Goal: Task Accomplishment & Management: Manage account settings

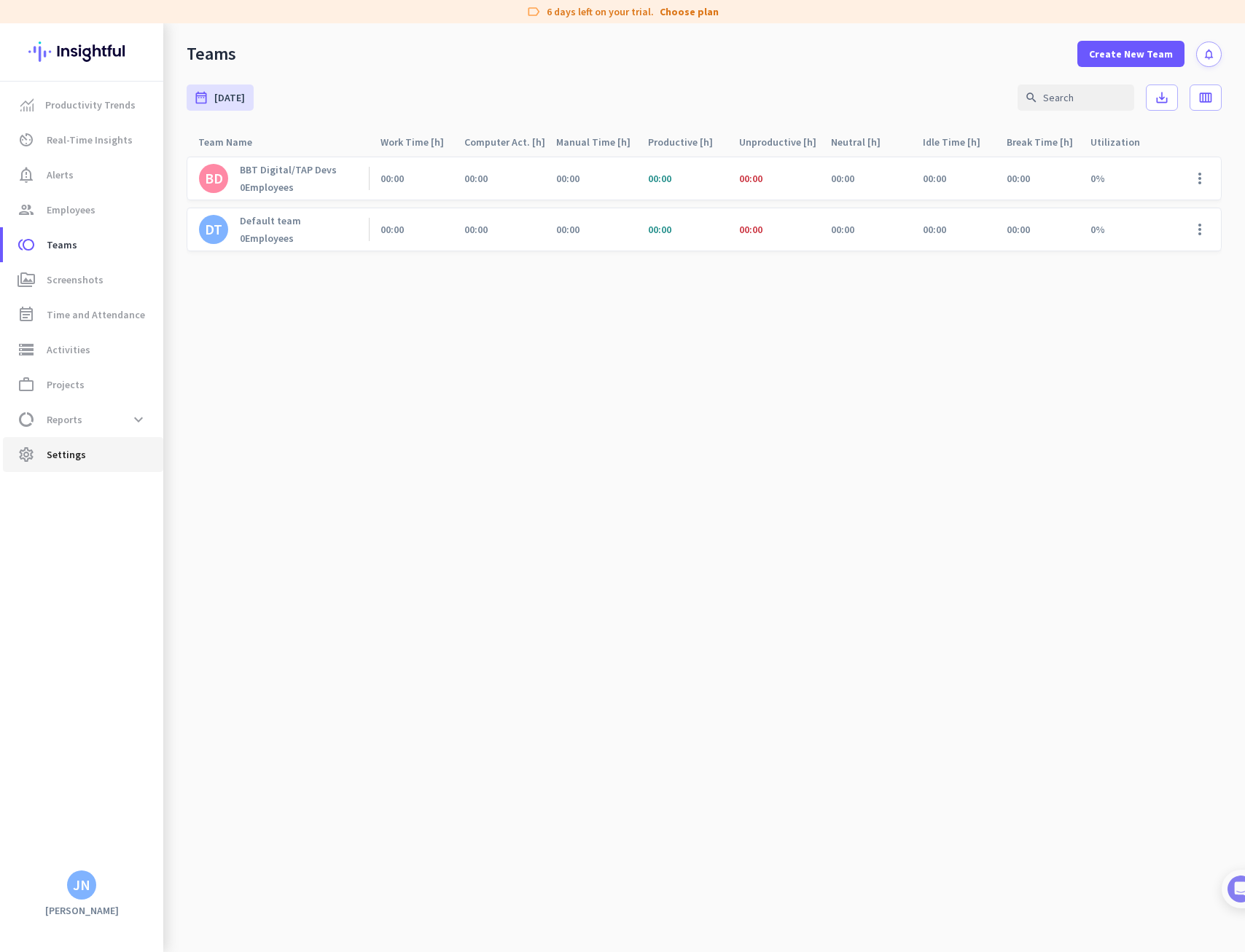
click at [57, 454] on span "Settings" at bounding box center [66, 455] width 39 height 17
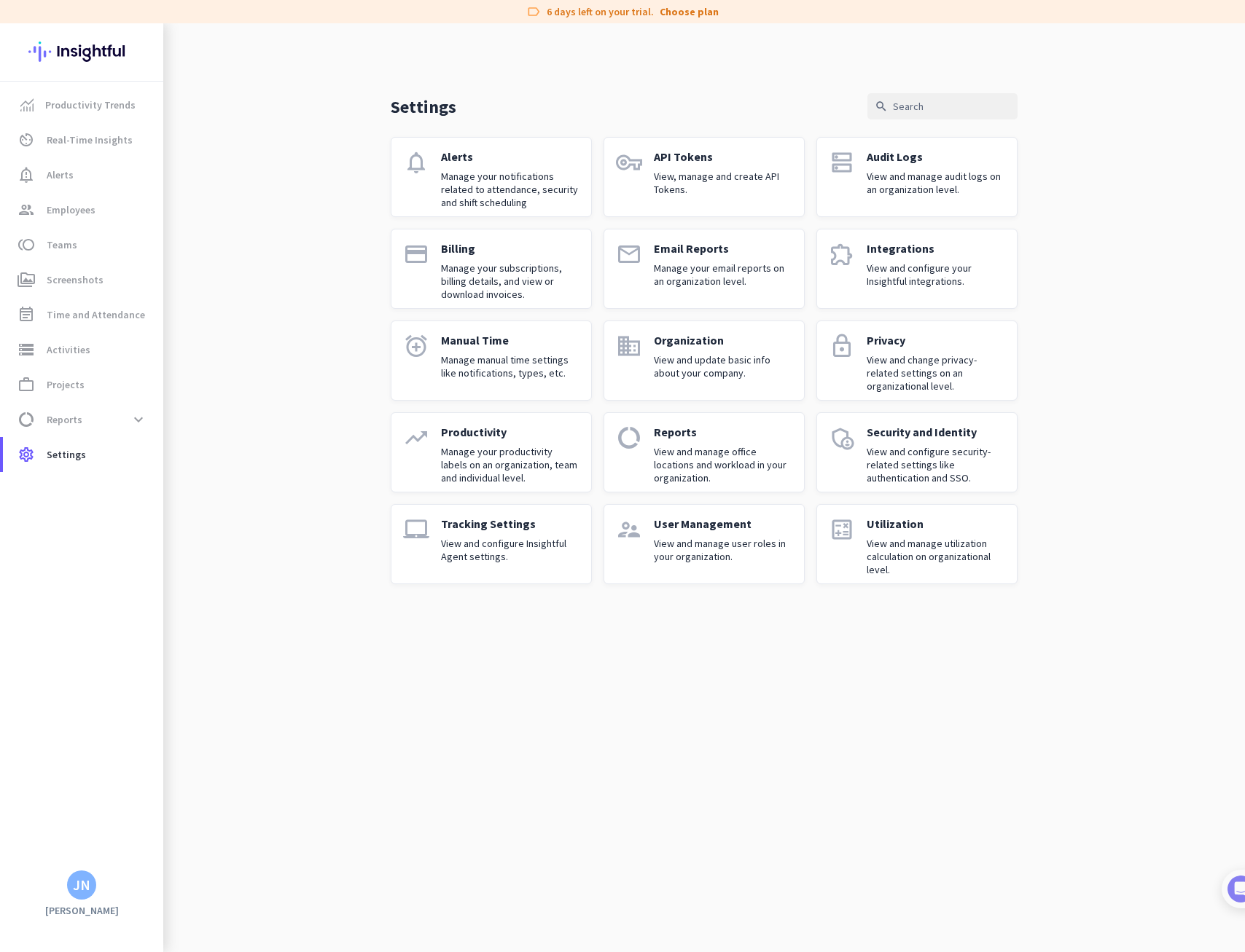
click at [718, 545] on p "View and manage user roles in your organization." at bounding box center [723, 550] width 138 height 26
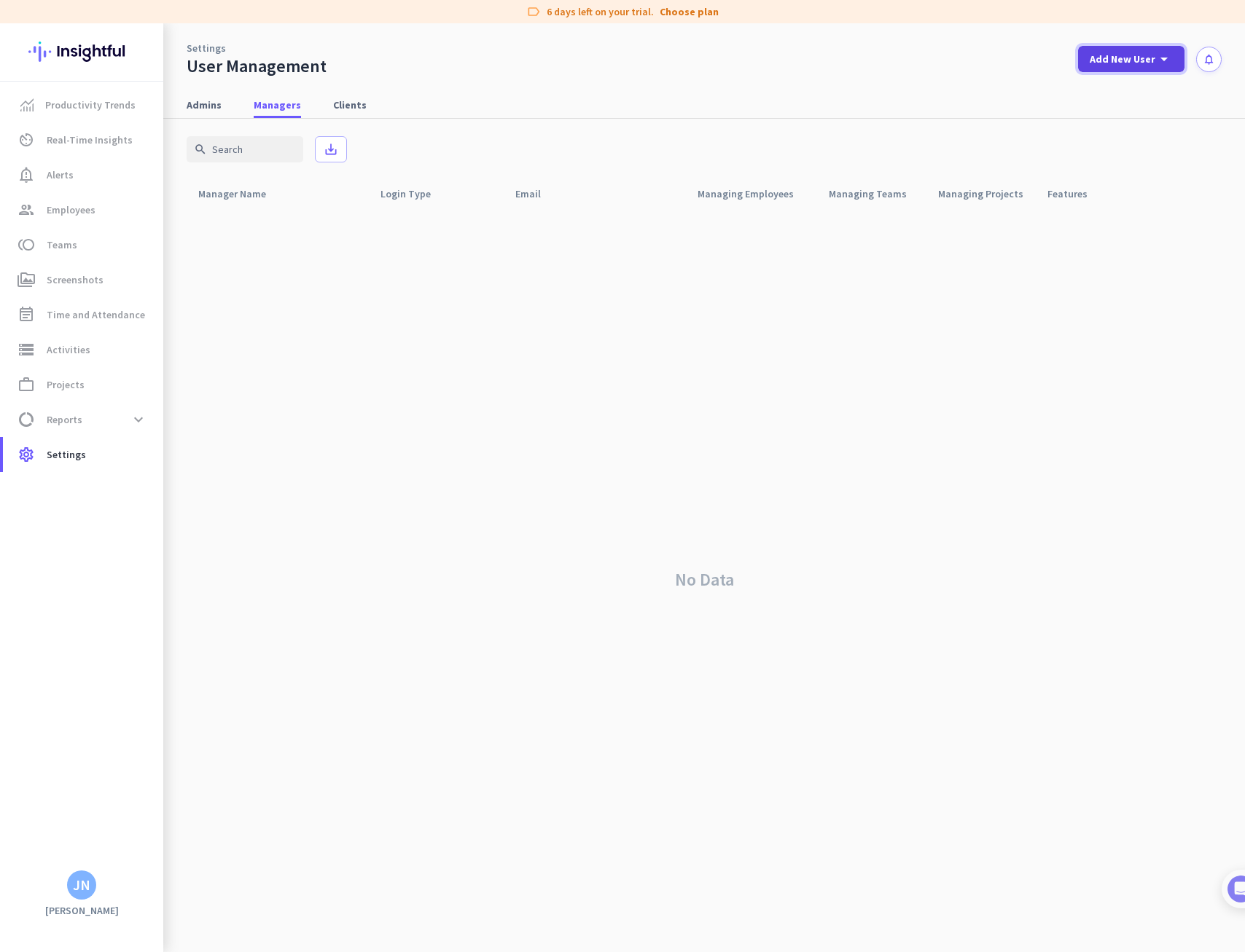
click at [1106, 64] on span "Add New User" at bounding box center [1122, 59] width 66 height 15
click at [1123, 121] on div "Manager" at bounding box center [1136, 126] width 45 height 15
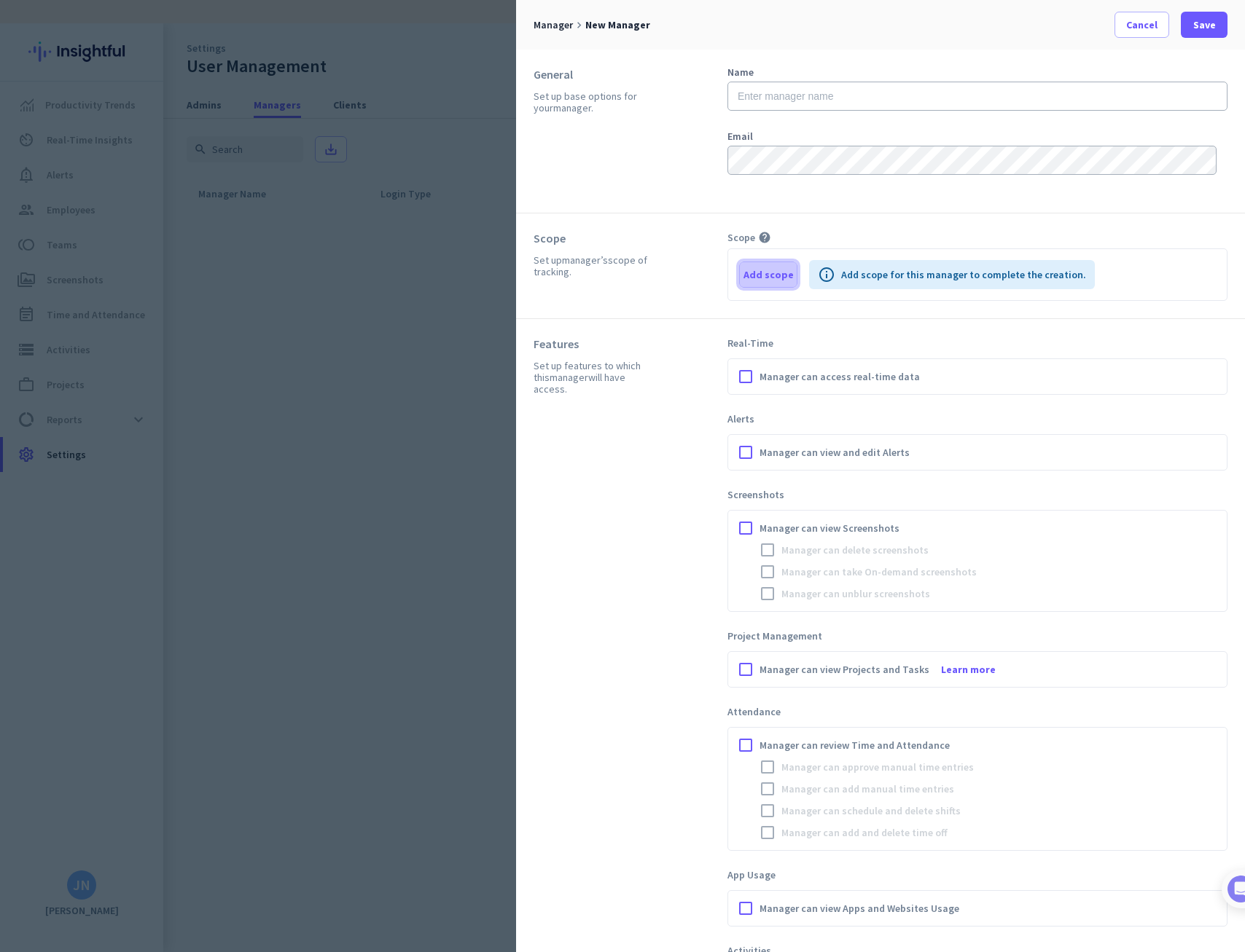
click at [773, 278] on span "Add scope" at bounding box center [769, 274] width 51 height 15
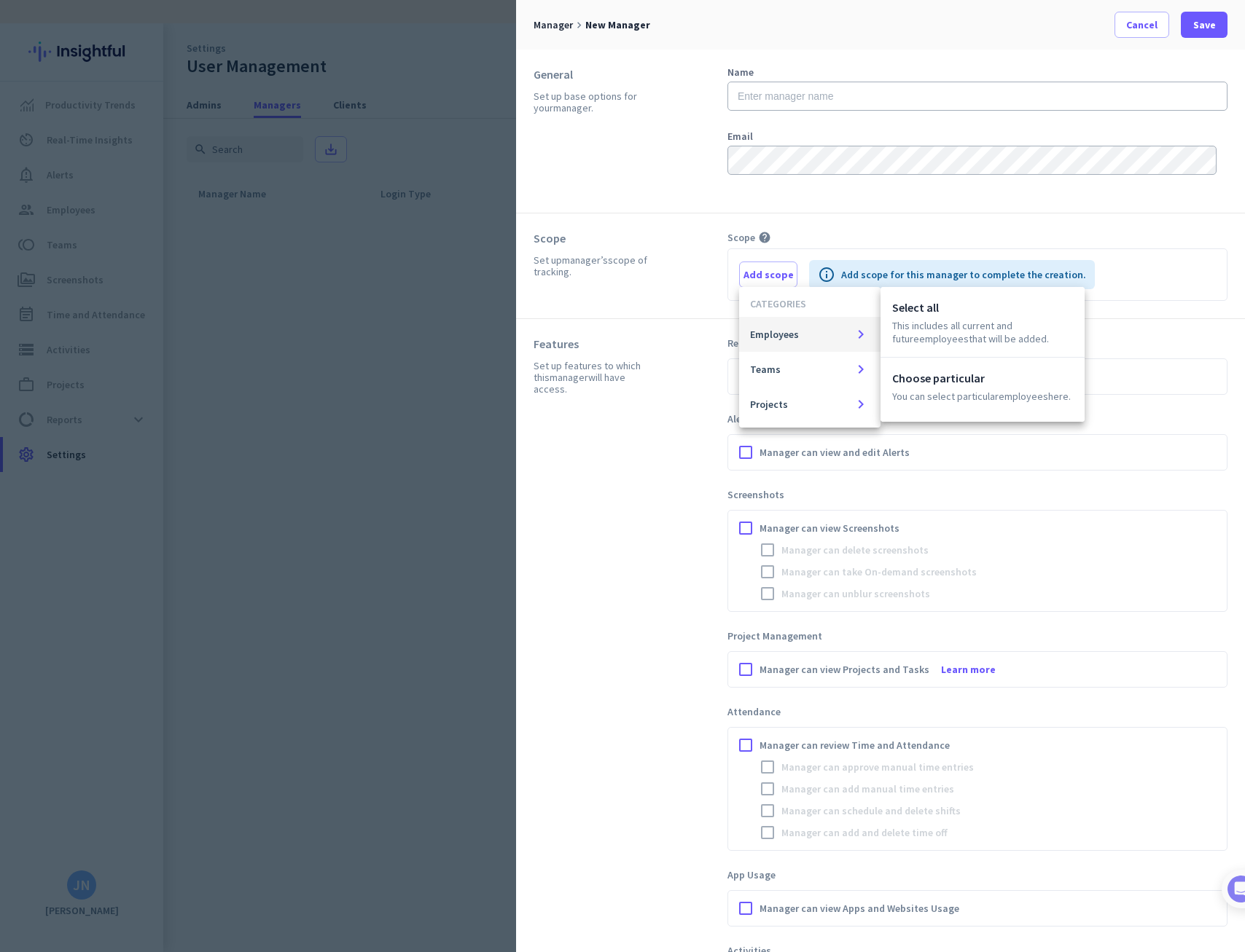
click at [673, 440] on div at bounding box center [622, 476] width 1245 height 952
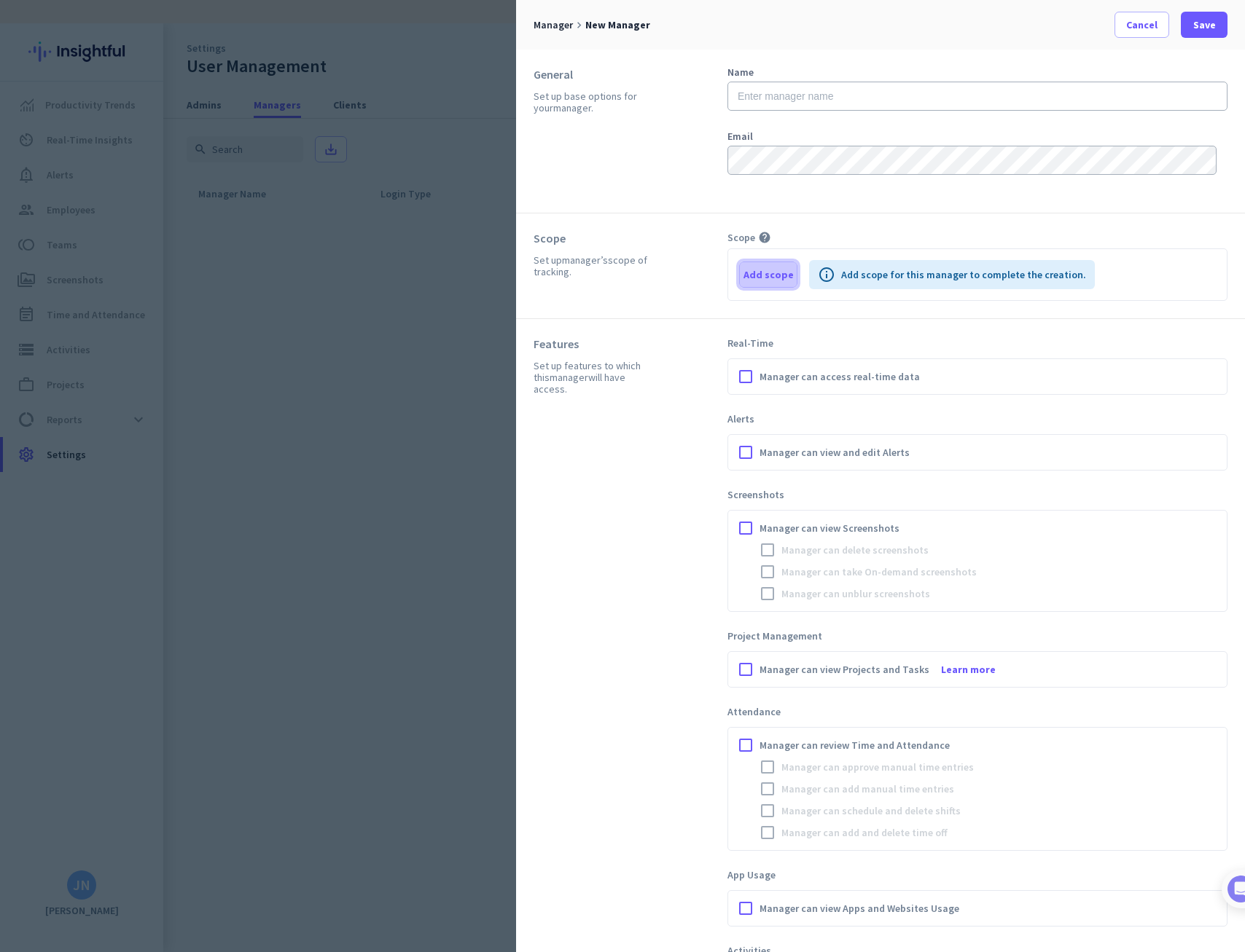
click at [784, 276] on span "Add scope" at bounding box center [769, 274] width 51 height 15
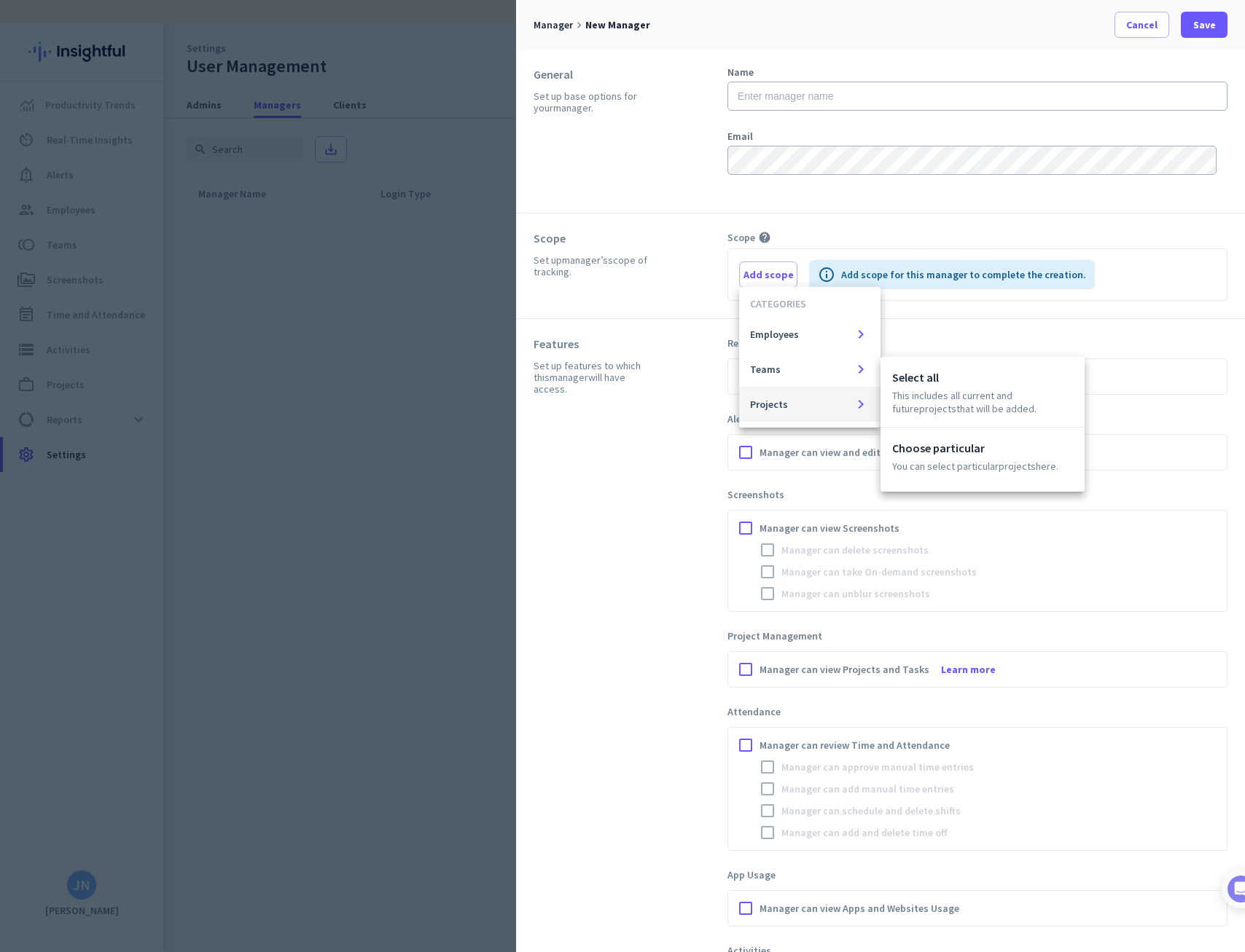
click at [685, 453] on div at bounding box center [622, 476] width 1245 height 952
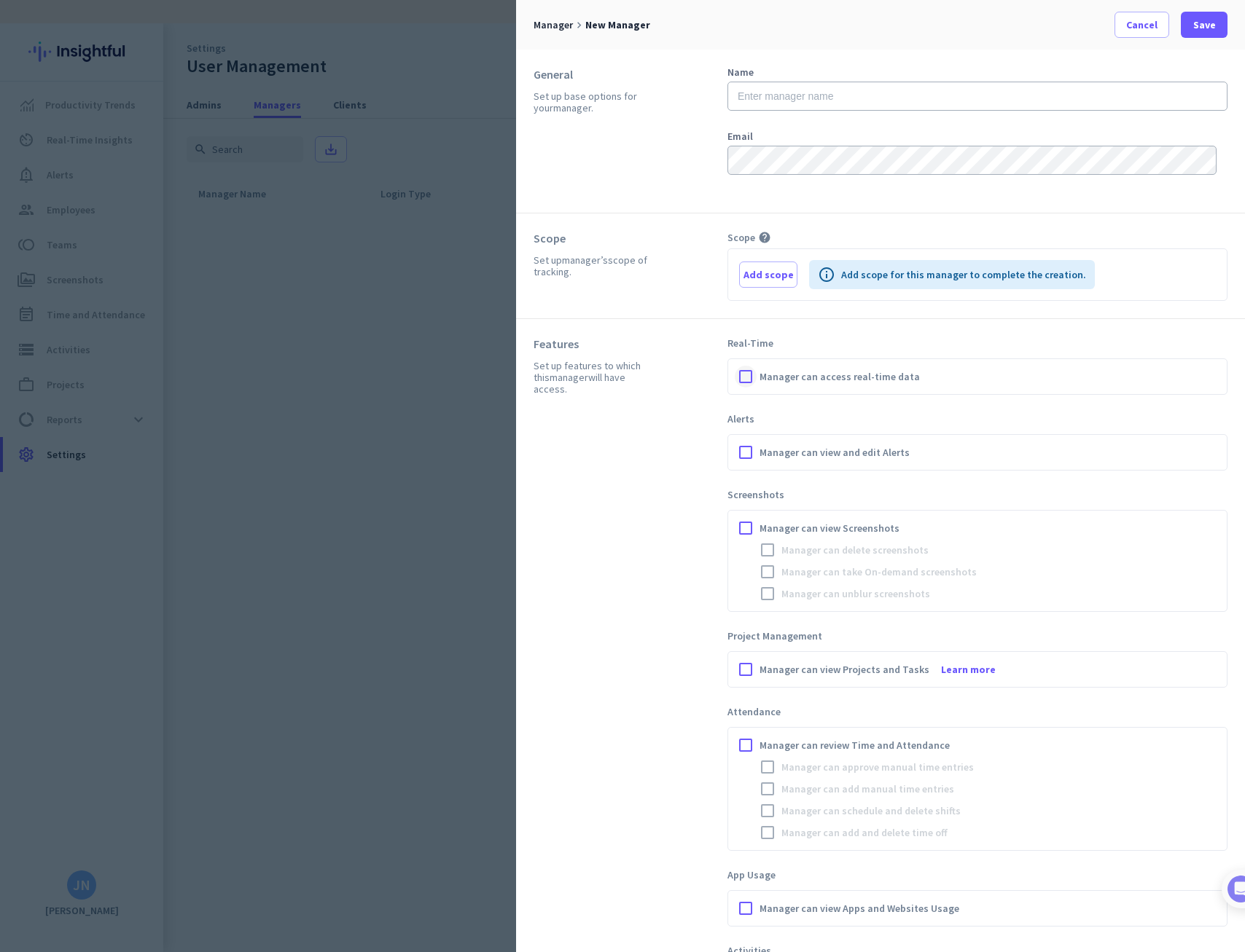
click at [749, 379] on div at bounding box center [745, 376] width 22 height 22
click at [742, 455] on div at bounding box center [745, 452] width 22 height 22
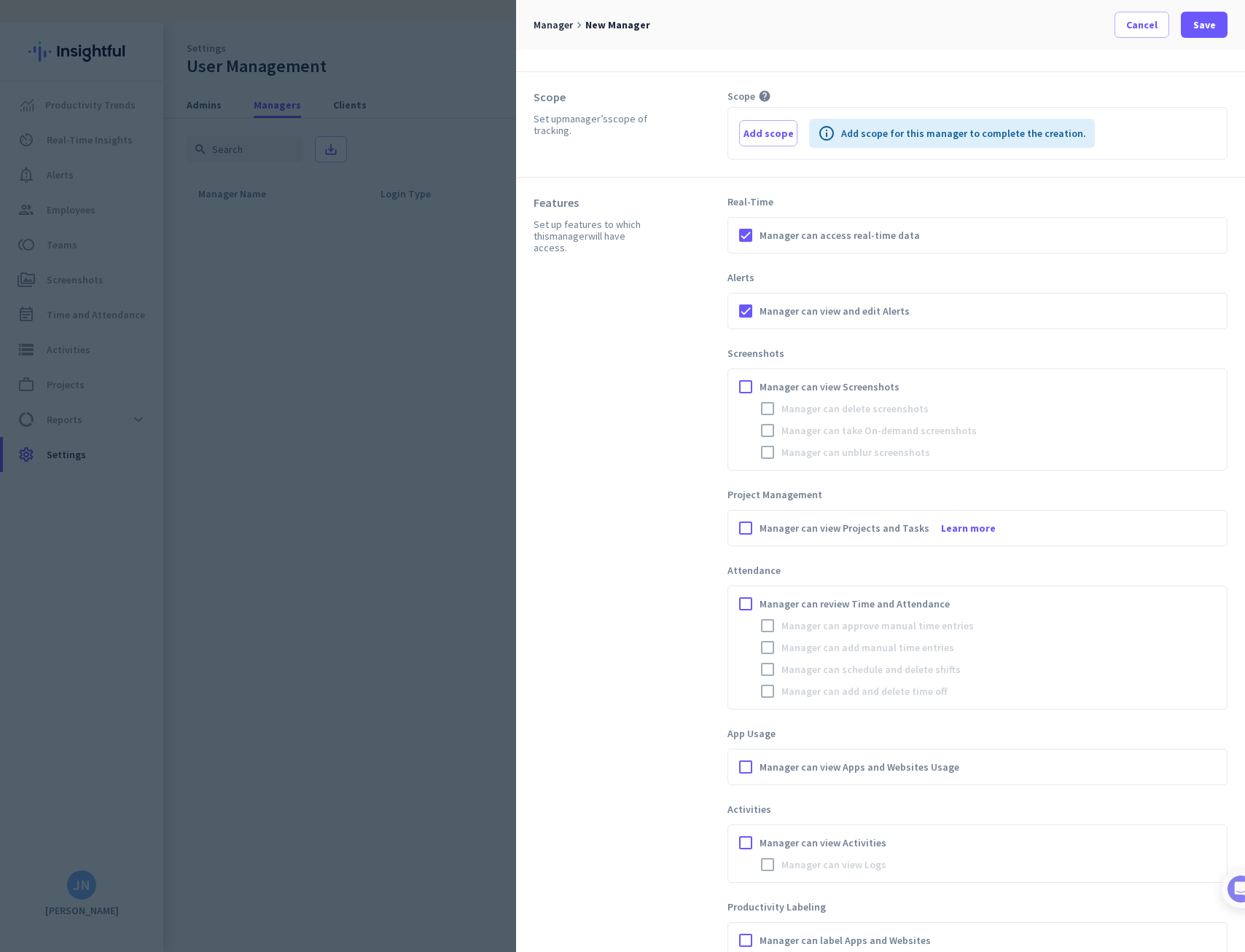
scroll to position [146, 0]
click at [744, 380] on div at bounding box center [745, 382] width 22 height 22
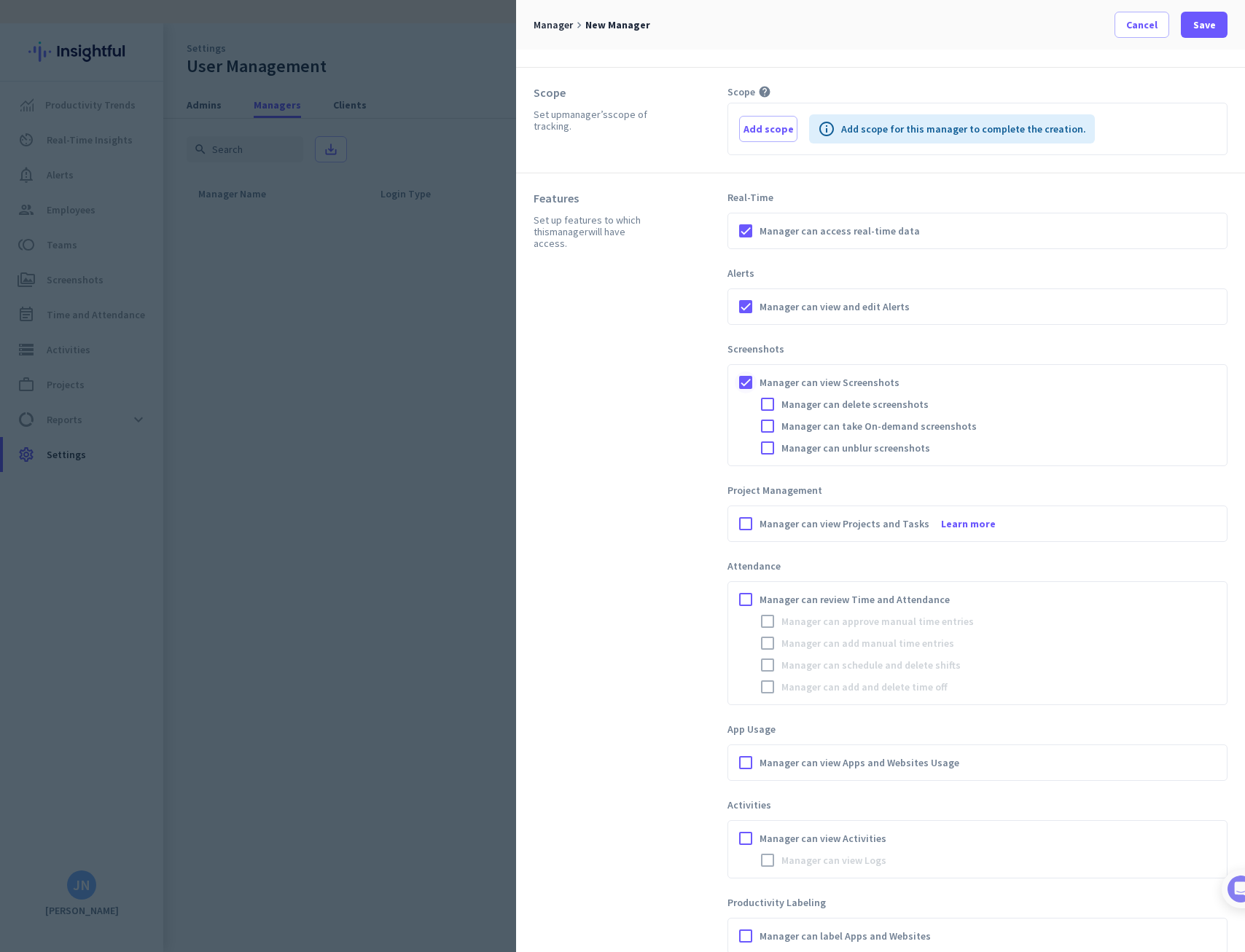
click at [747, 386] on div at bounding box center [745, 382] width 22 height 22
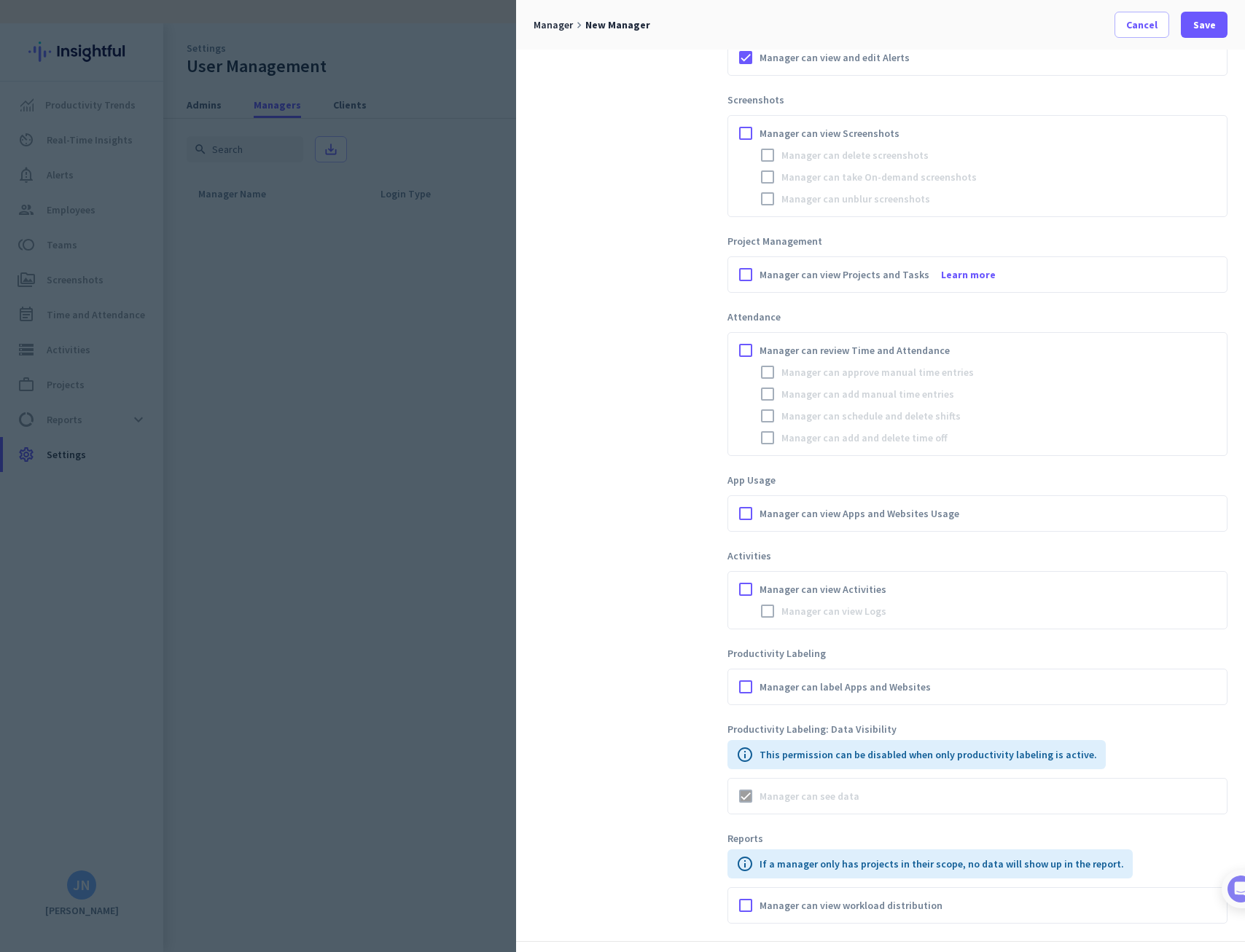
scroll to position [487, 0]
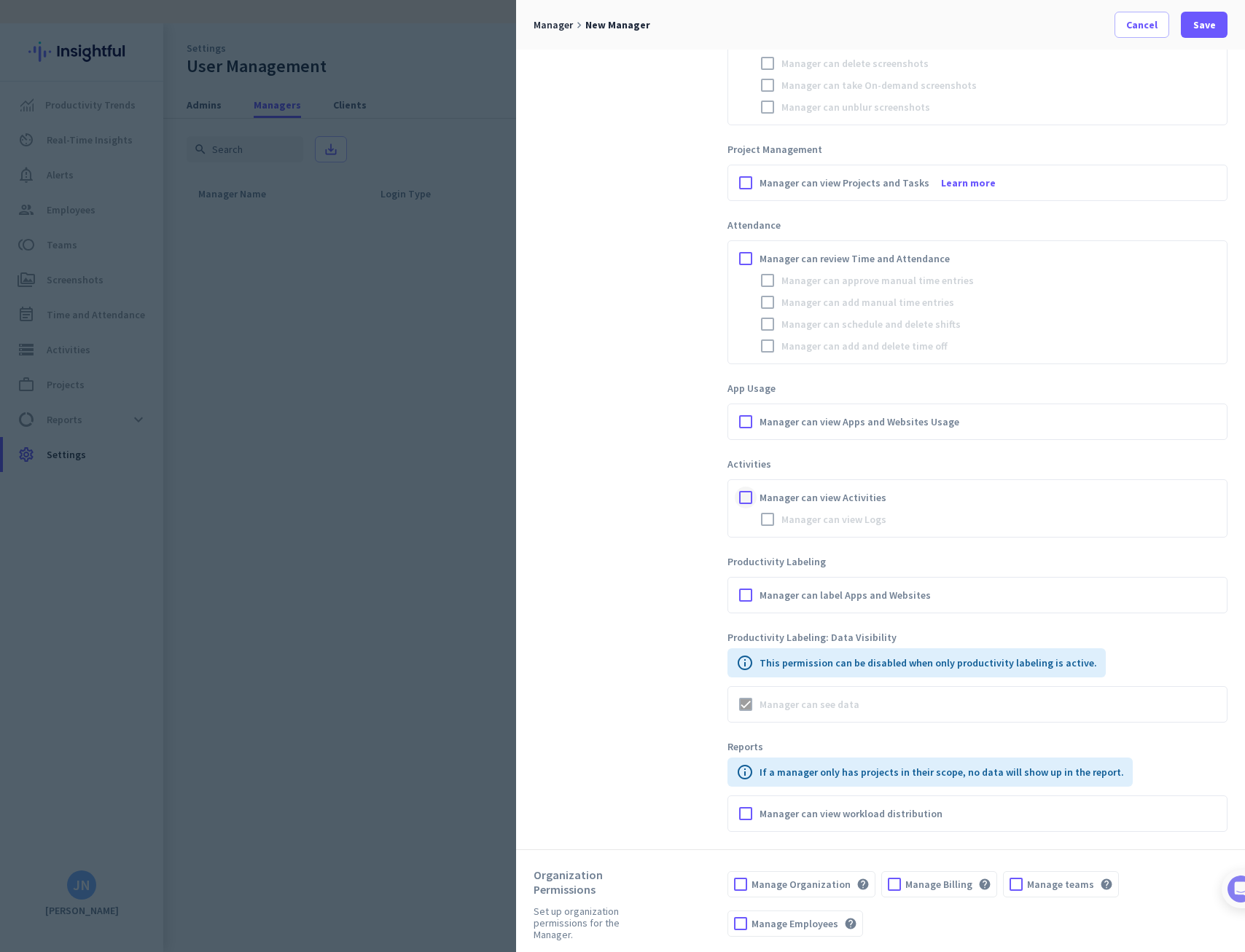
click at [746, 497] on div at bounding box center [745, 497] width 22 height 22
click at [765, 515] on div at bounding box center [767, 519] width 22 height 22
click at [743, 420] on div at bounding box center [745, 421] width 22 height 22
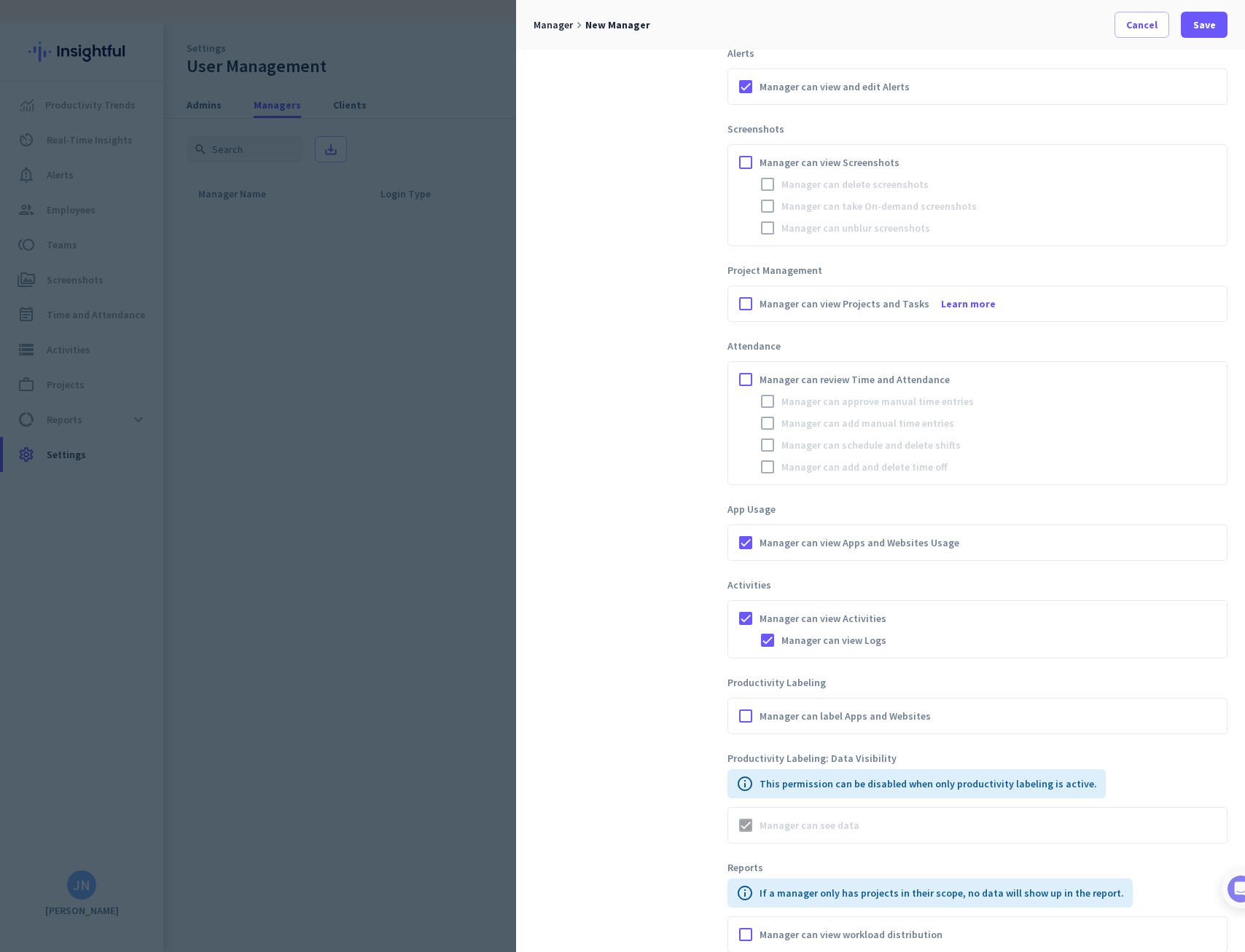
scroll to position [341, 0]
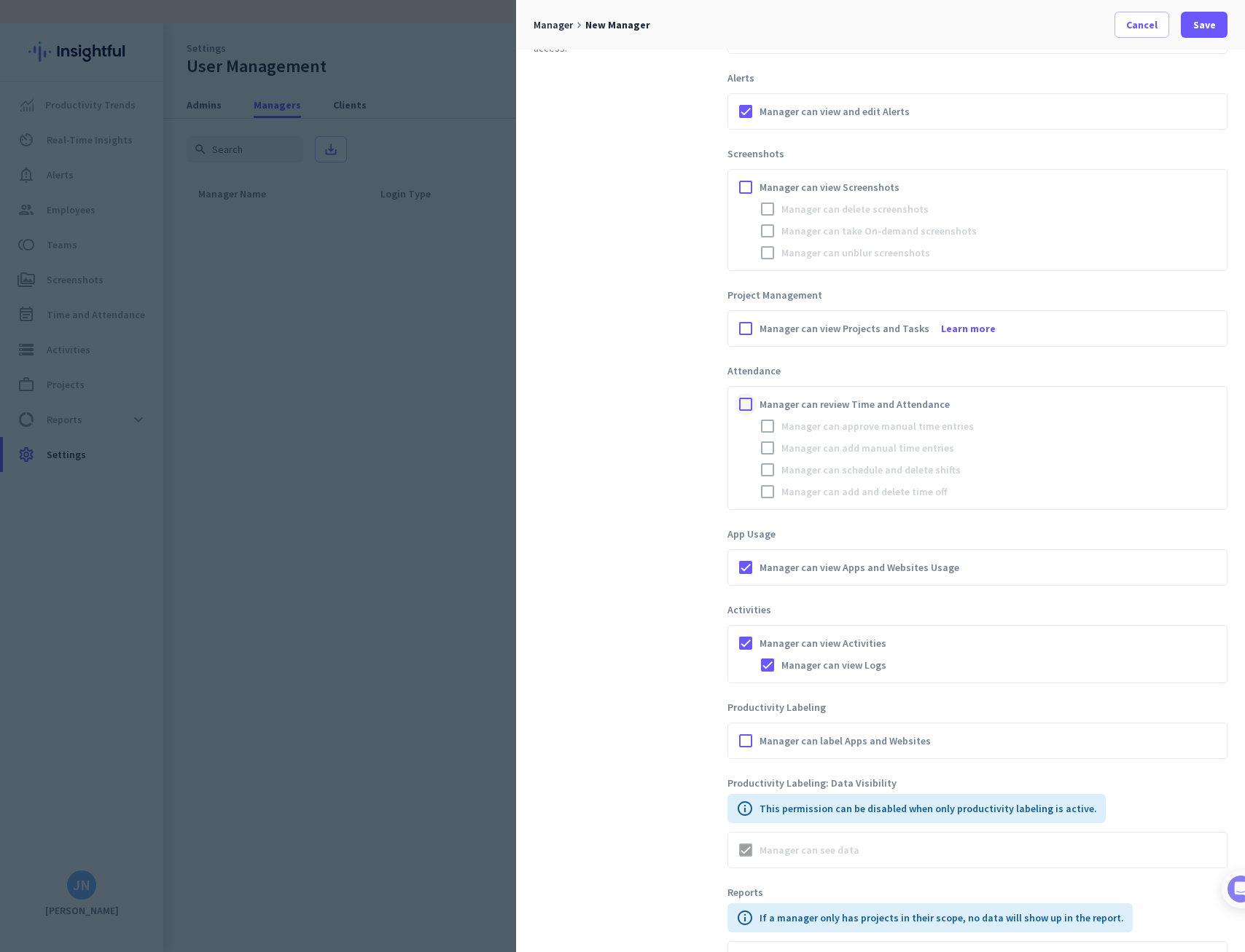
click at [745, 399] on div at bounding box center [745, 404] width 22 height 22
click at [769, 427] on div at bounding box center [767, 426] width 22 height 22
click at [764, 445] on div at bounding box center [767, 448] width 22 height 22
click at [766, 466] on div at bounding box center [767, 469] width 22 height 22
click at [766, 486] on div at bounding box center [767, 491] width 22 height 22
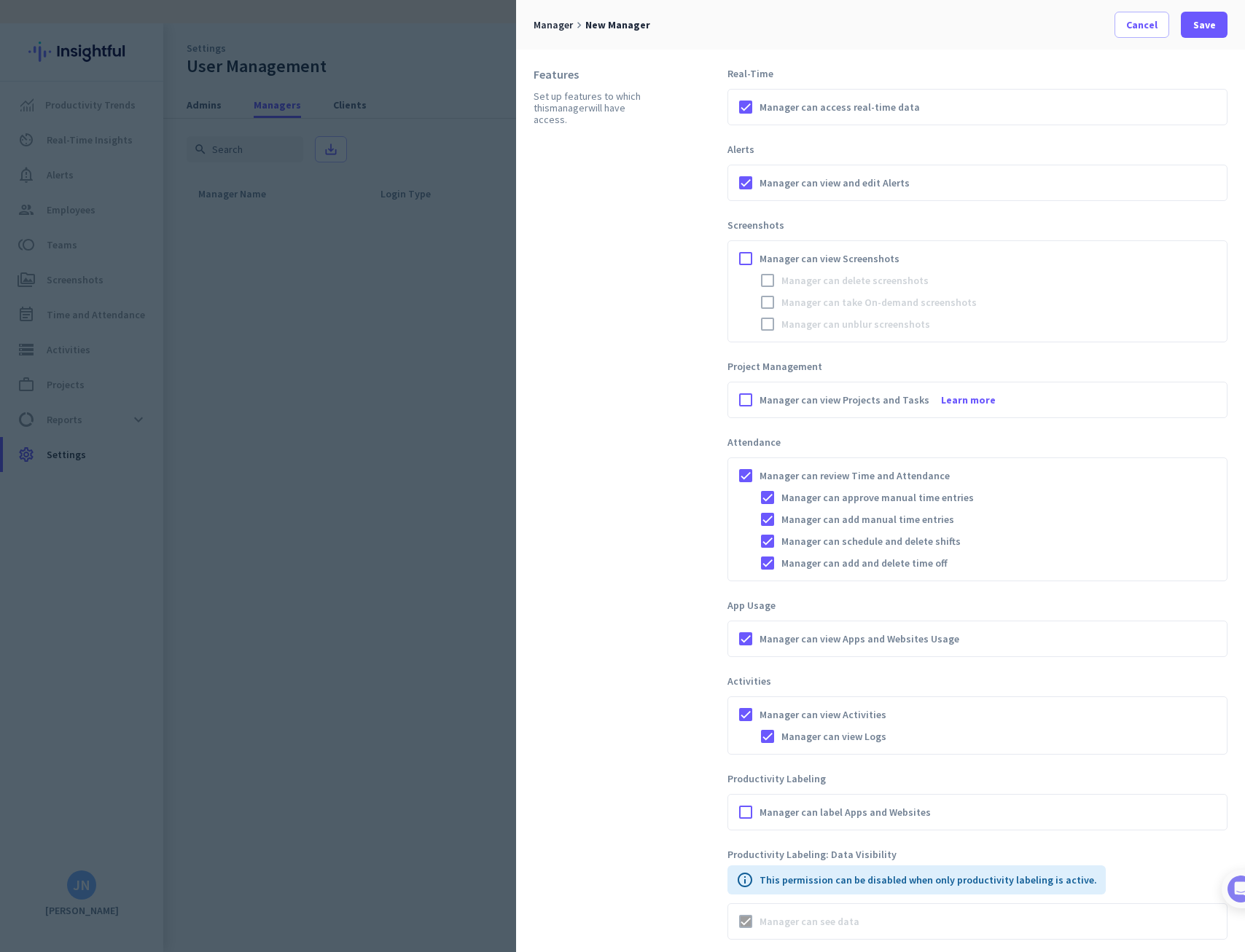
scroll to position [268, 0]
click at [768, 563] on div at bounding box center [767, 564] width 22 height 22
click at [767, 559] on div at bounding box center [767, 564] width 22 height 22
click at [769, 559] on div at bounding box center [767, 564] width 22 height 22
click at [767, 541] on div at bounding box center [767, 542] width 22 height 22
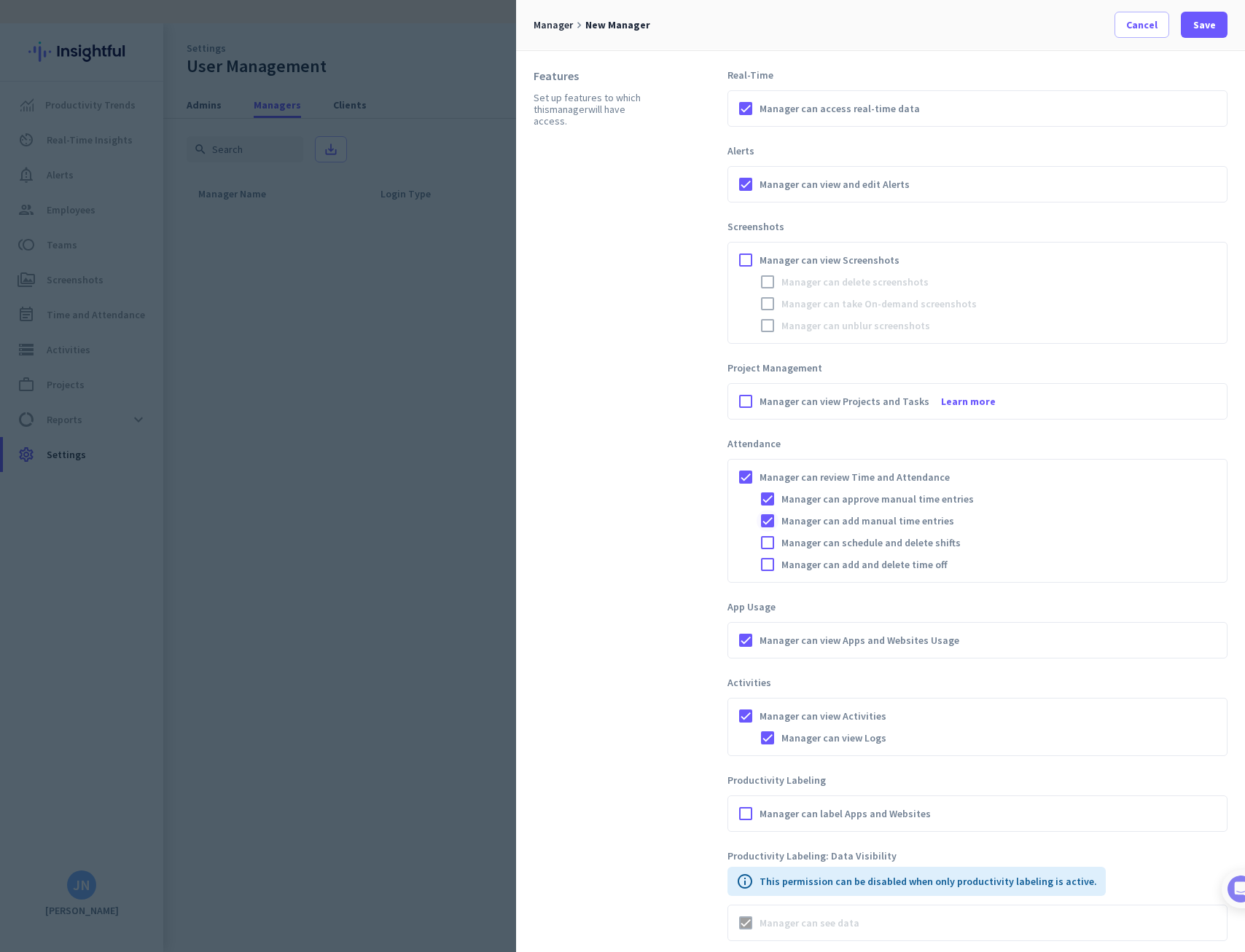
click at [767, 524] on div at bounding box center [767, 520] width 22 height 22
click at [769, 497] on div at bounding box center [767, 498] width 22 height 22
click at [747, 475] on div at bounding box center [745, 476] width 22 height 22
click at [748, 400] on div at bounding box center [745, 401] width 22 height 22
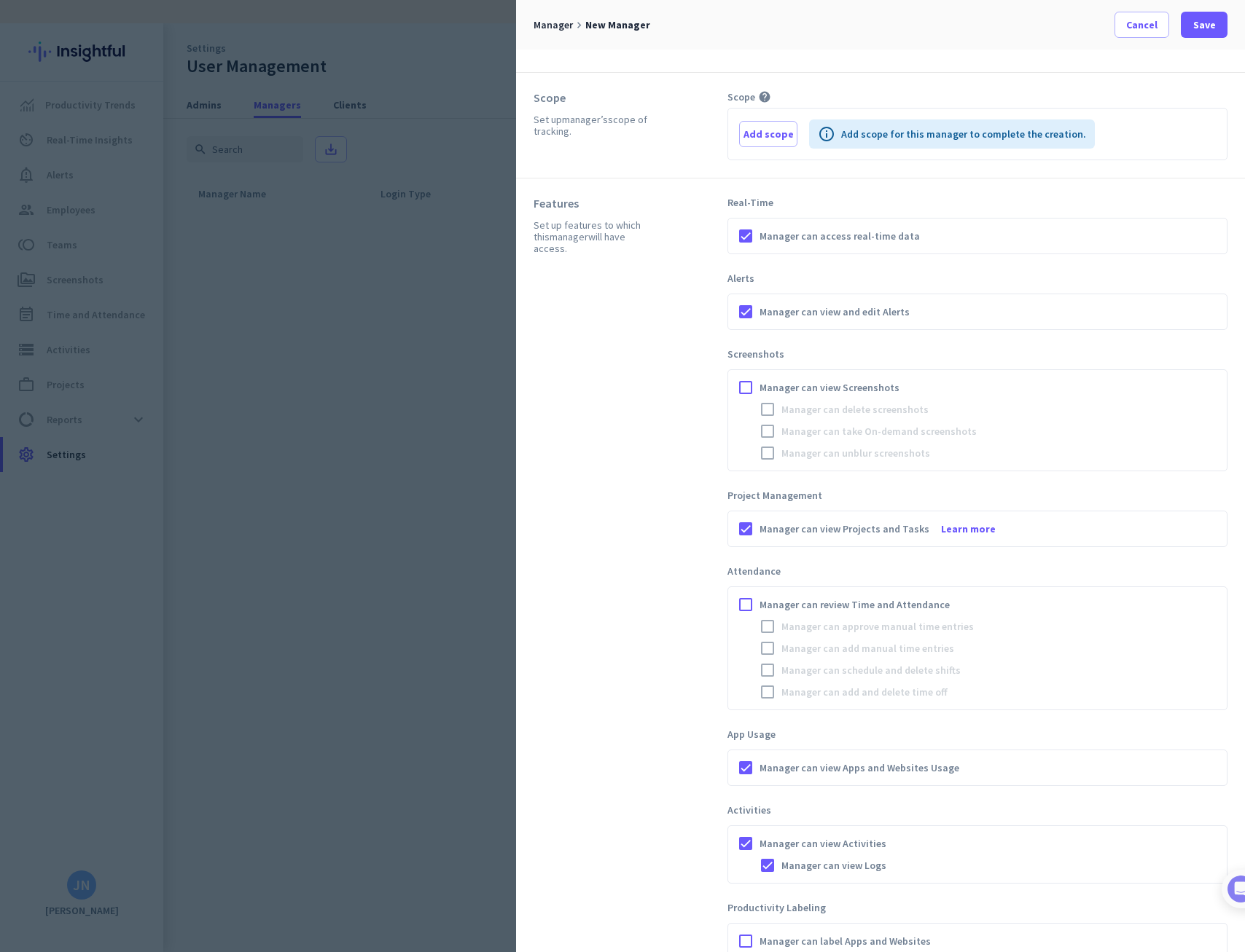
scroll to position [122, 0]
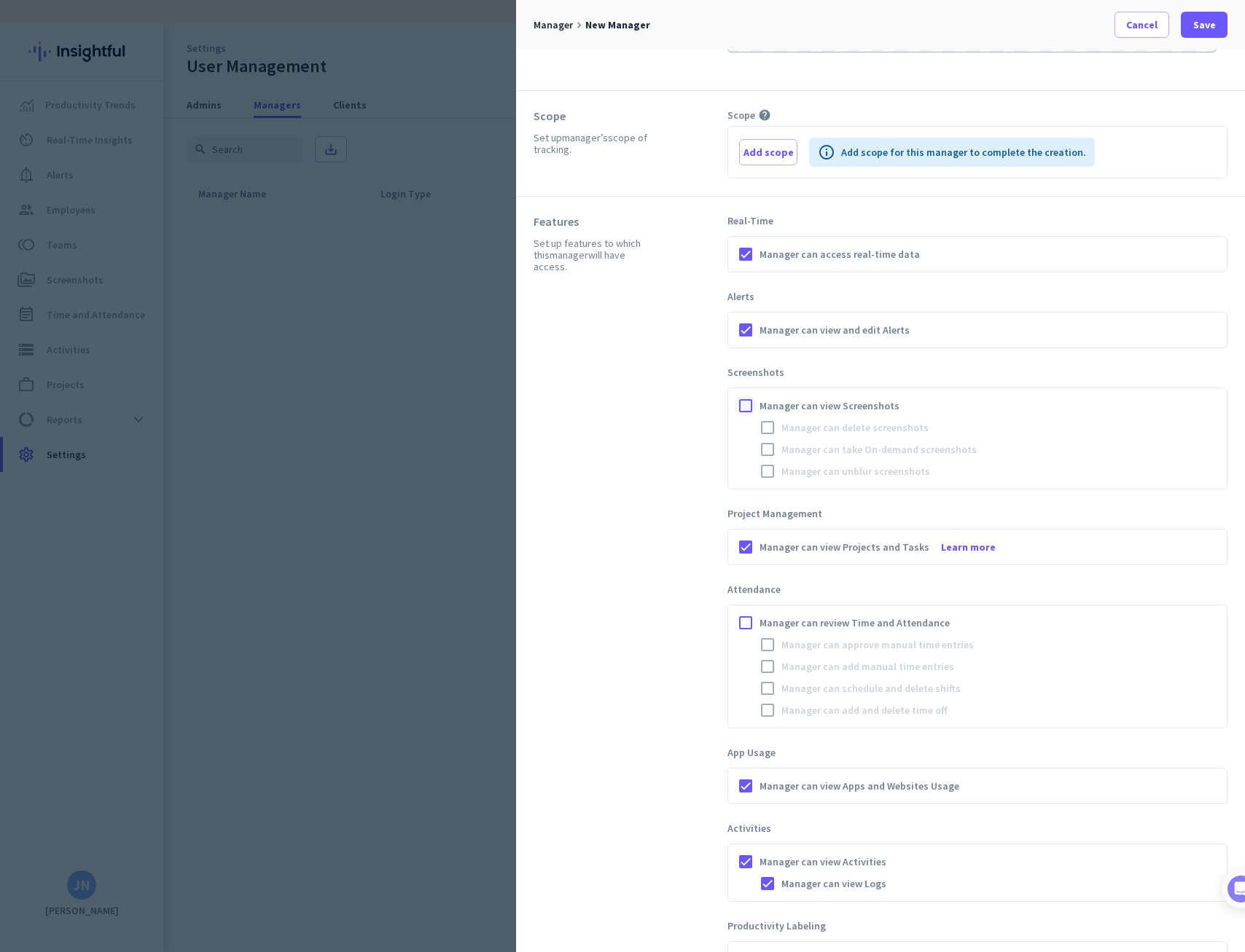
click at [741, 400] on div at bounding box center [745, 406] width 22 height 22
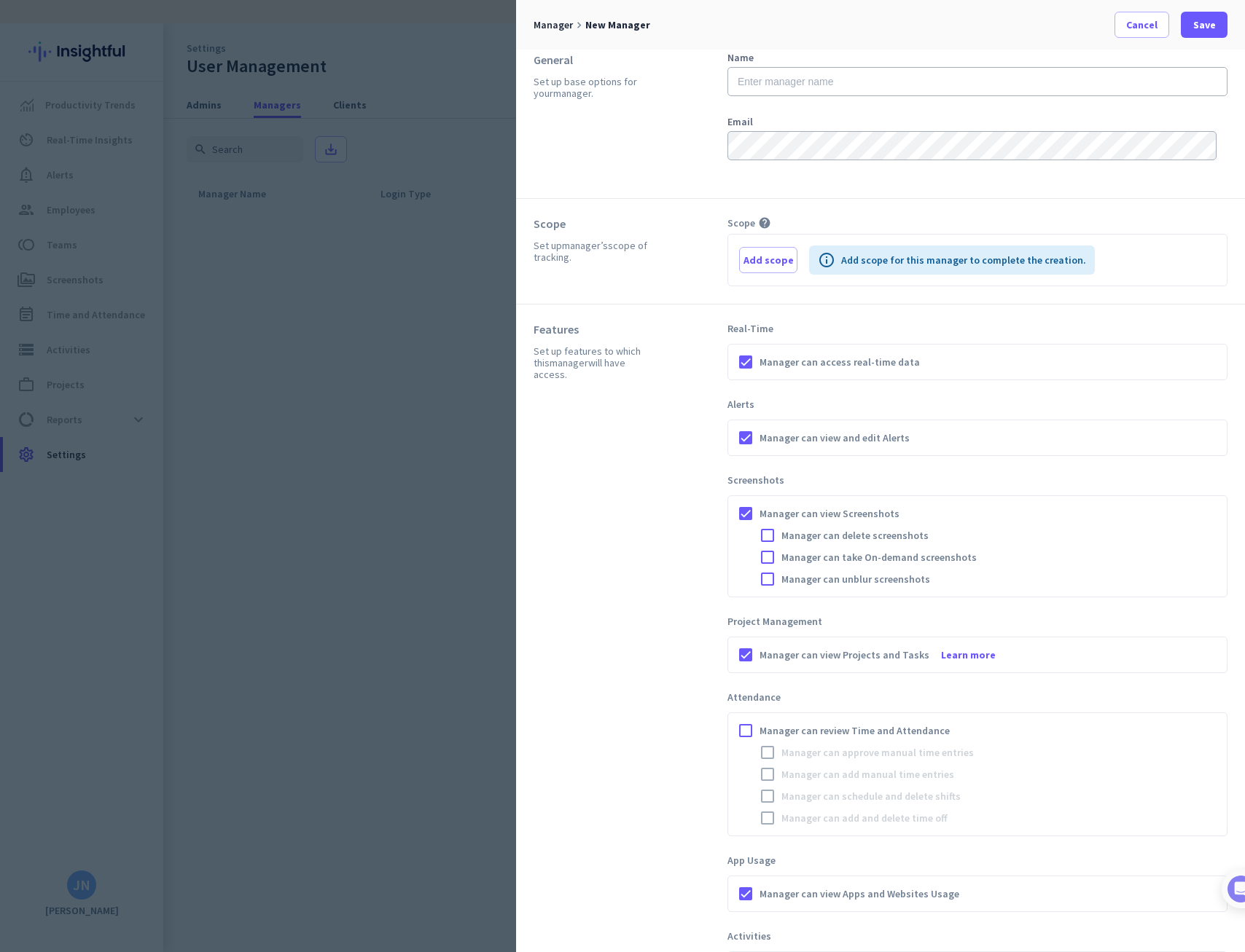
scroll to position [0, 0]
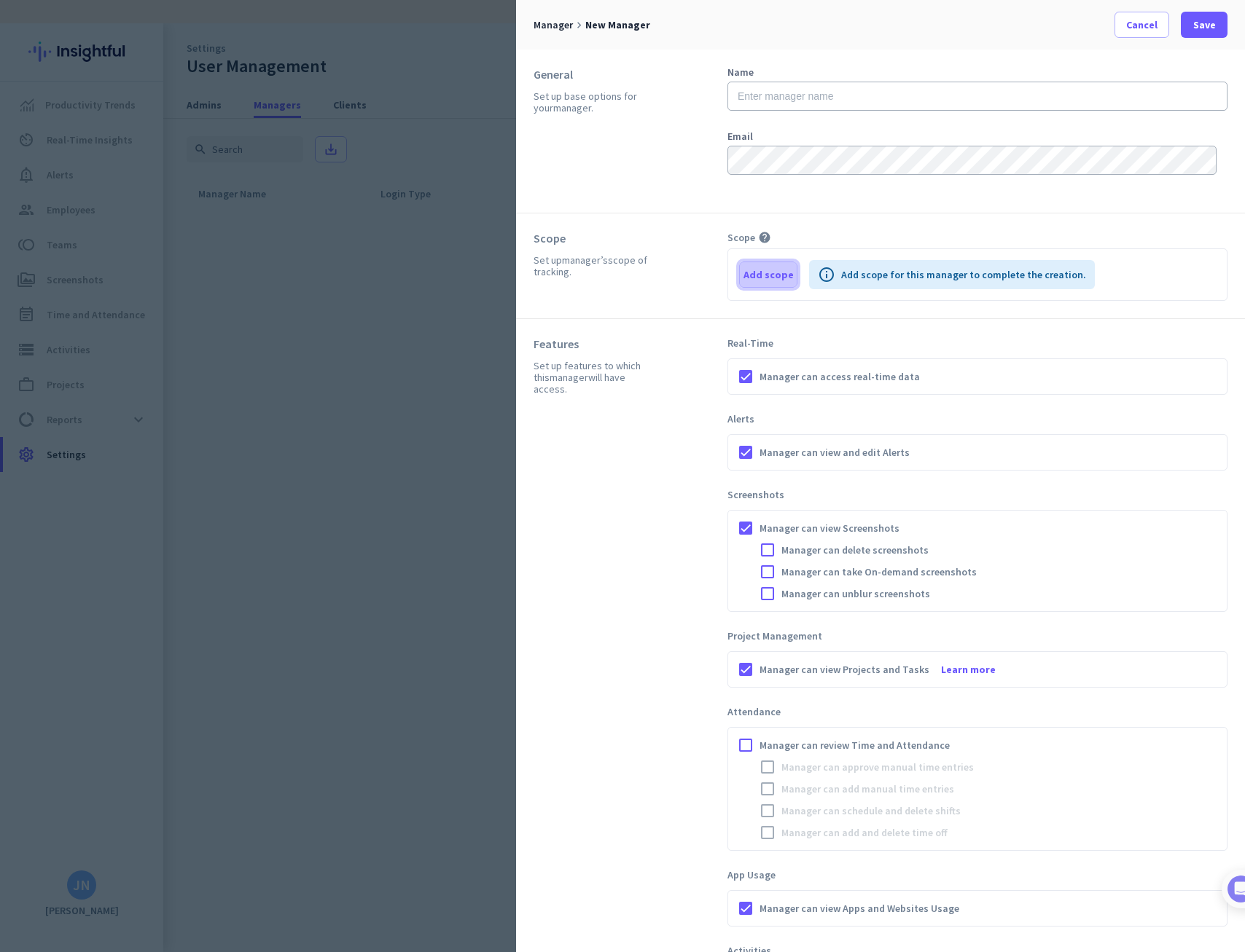
click at [766, 279] on span "Add scope" at bounding box center [769, 274] width 51 height 15
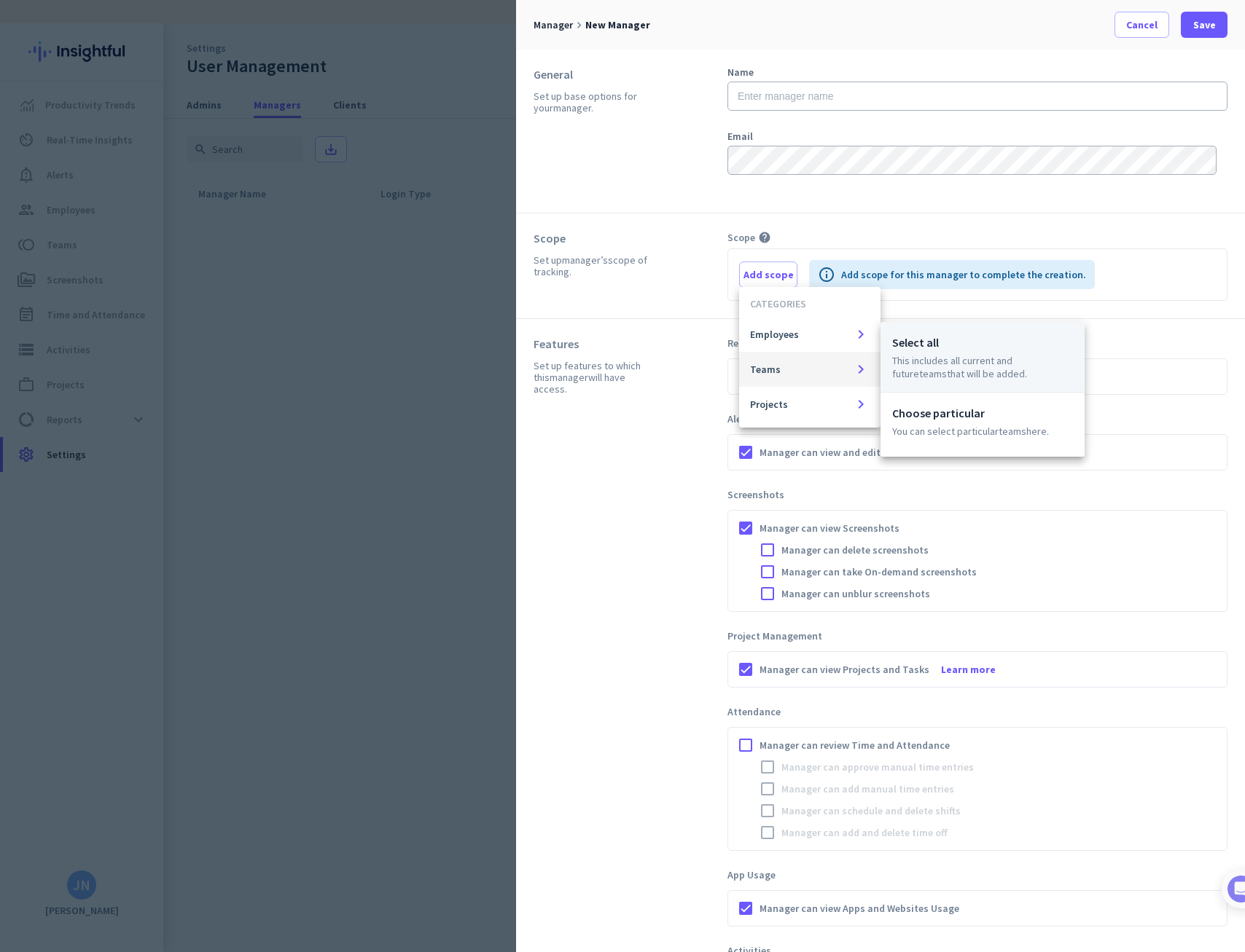
click at [922, 362] on p "This includes all current and future Teams that will be added." at bounding box center [982, 367] width 181 height 26
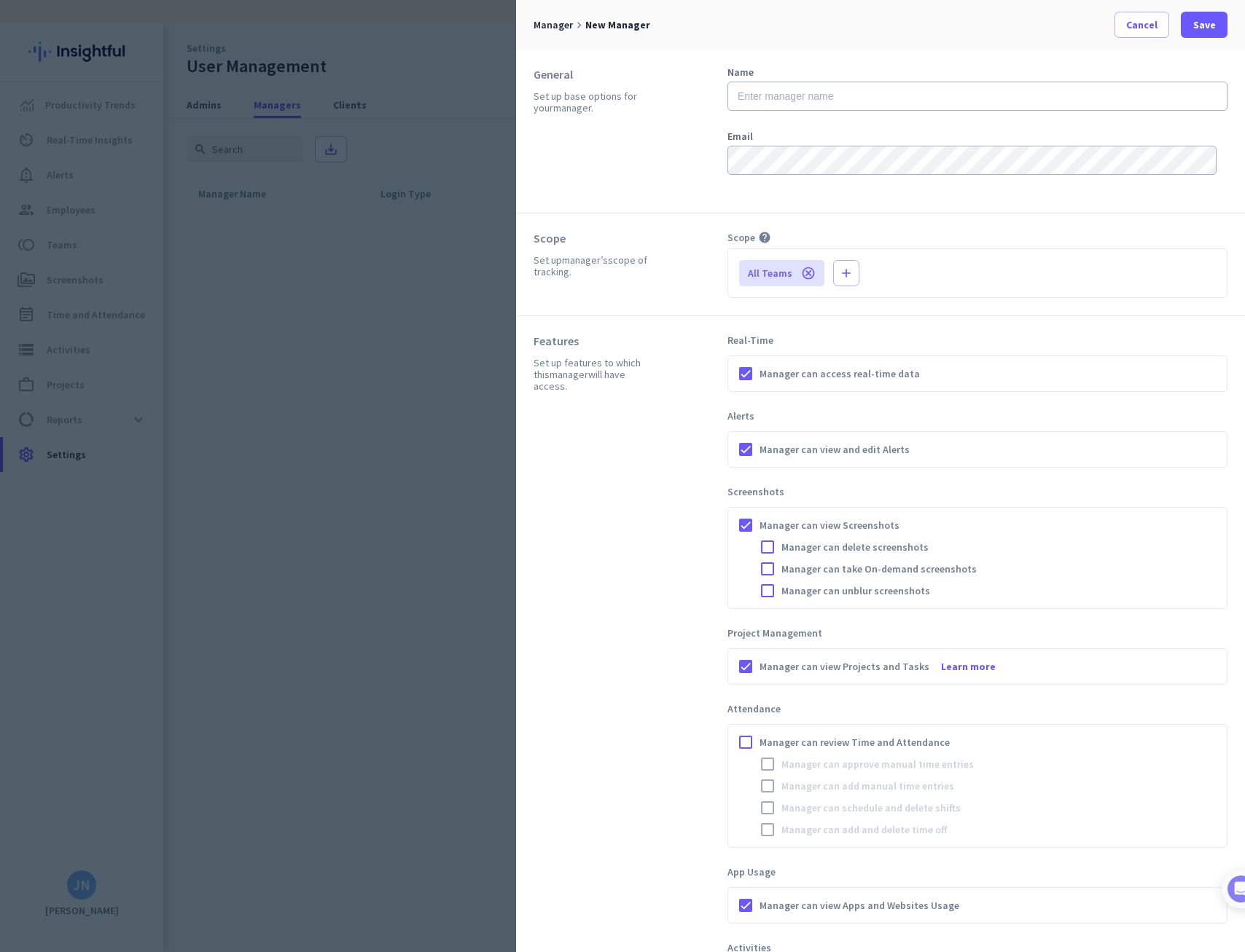
click at [806, 273] on icon "cancel" at bounding box center [808, 273] width 15 height 15
click at [786, 274] on span "Add scope" at bounding box center [769, 274] width 51 height 15
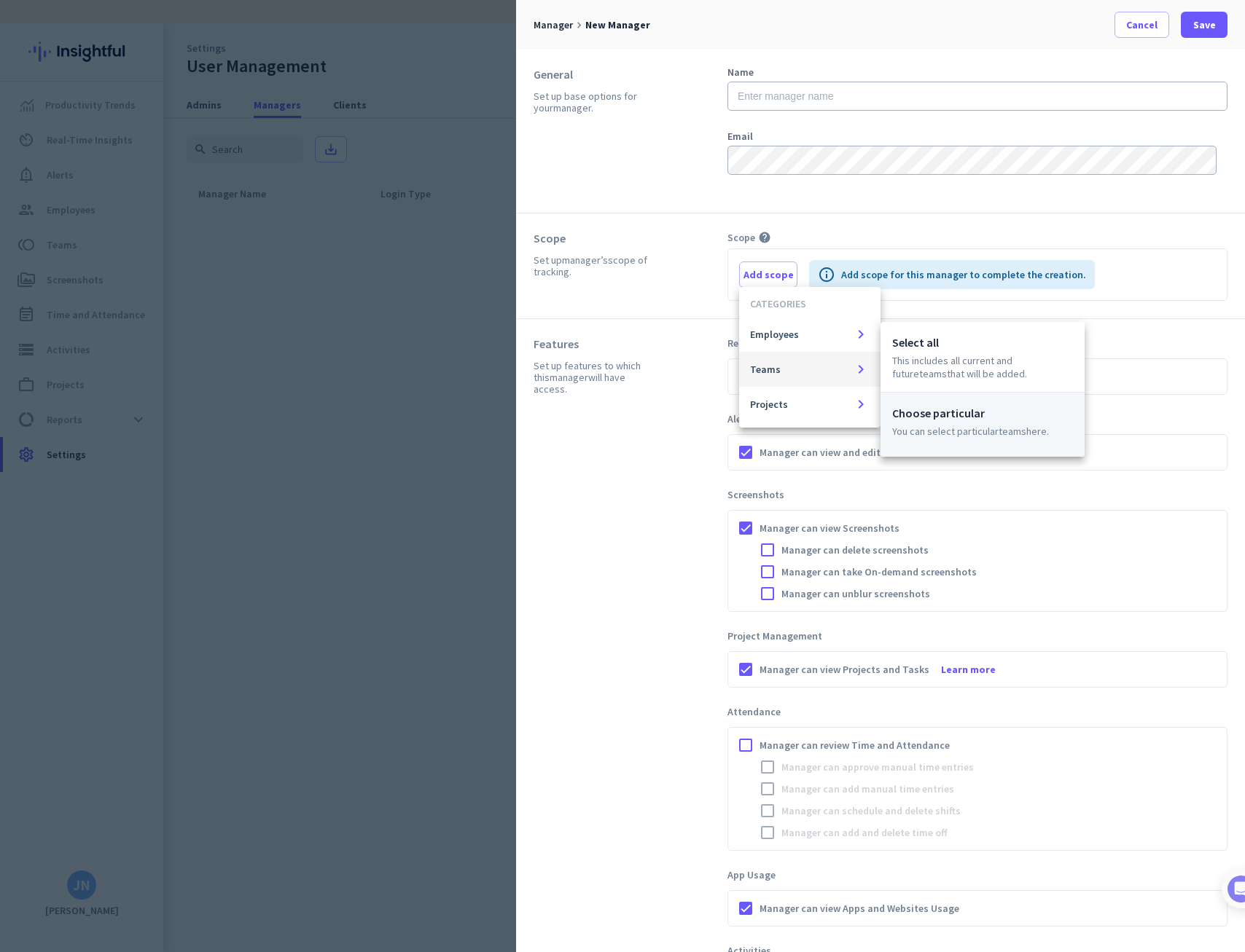
click at [914, 417] on p "Choose particular" at bounding box center [982, 413] width 181 height 17
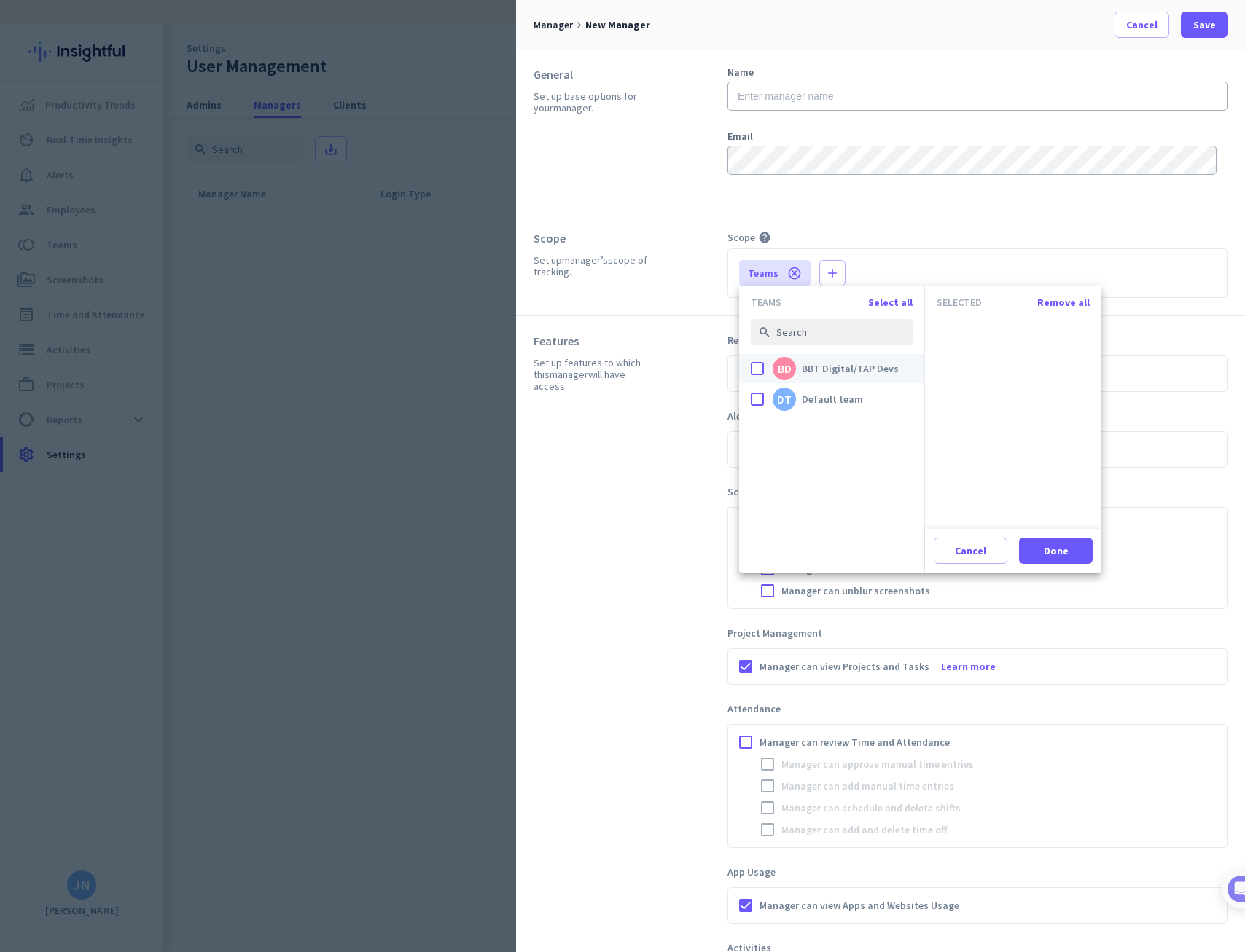
click at [764, 371] on label "done BD BBT Digital/TAP Devs" at bounding box center [831, 368] width 162 height 29
click at [0, 0] on input "done BD BBT Digital/TAP Devs" at bounding box center [0, 0] width 0 height 0
click at [1089, 336] on icon "clear" at bounding box center [1085, 334] width 9 height 16
click at [978, 541] on span at bounding box center [970, 551] width 73 height 35
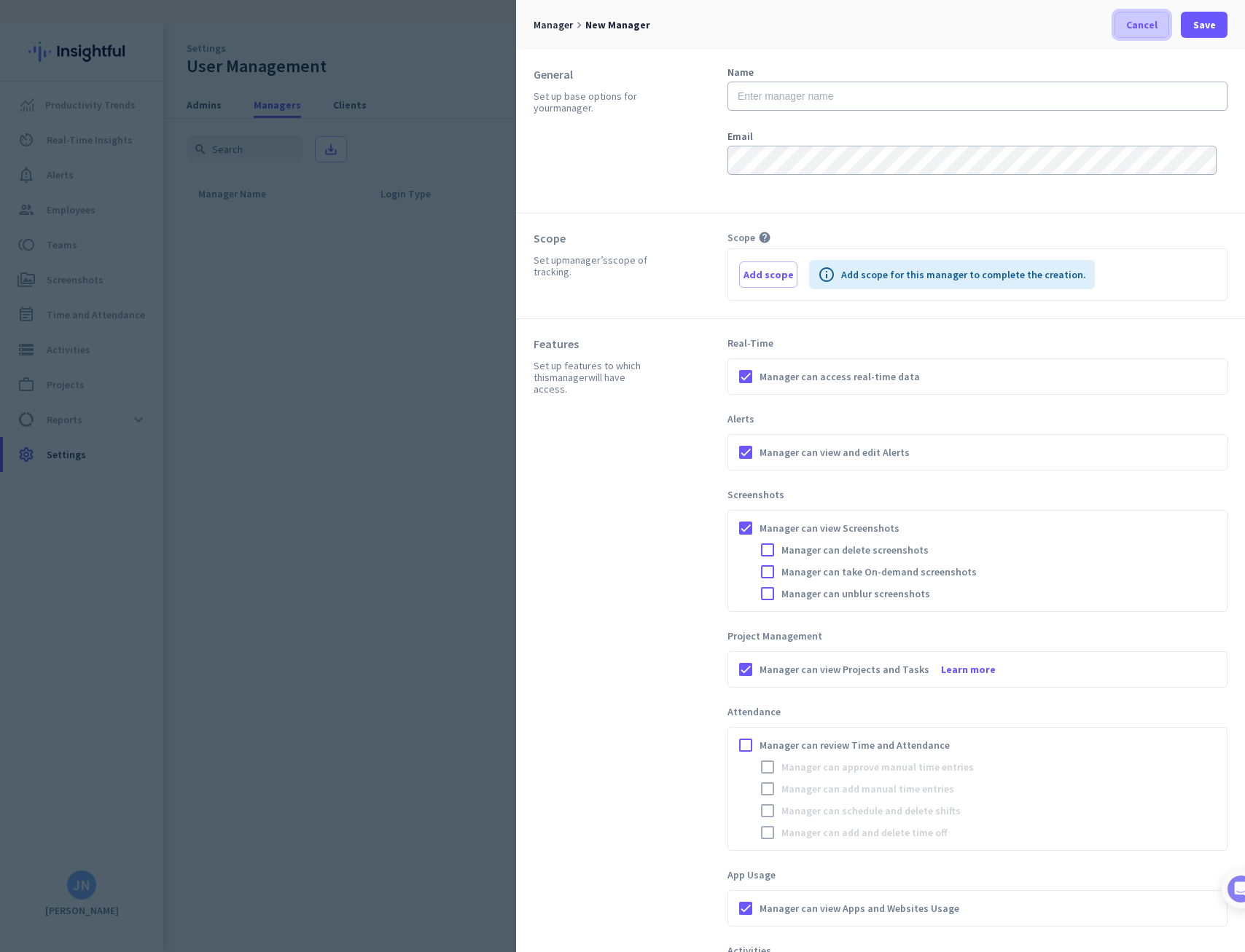
click at [1152, 29] on span "Cancel" at bounding box center [1142, 24] width 31 height 15
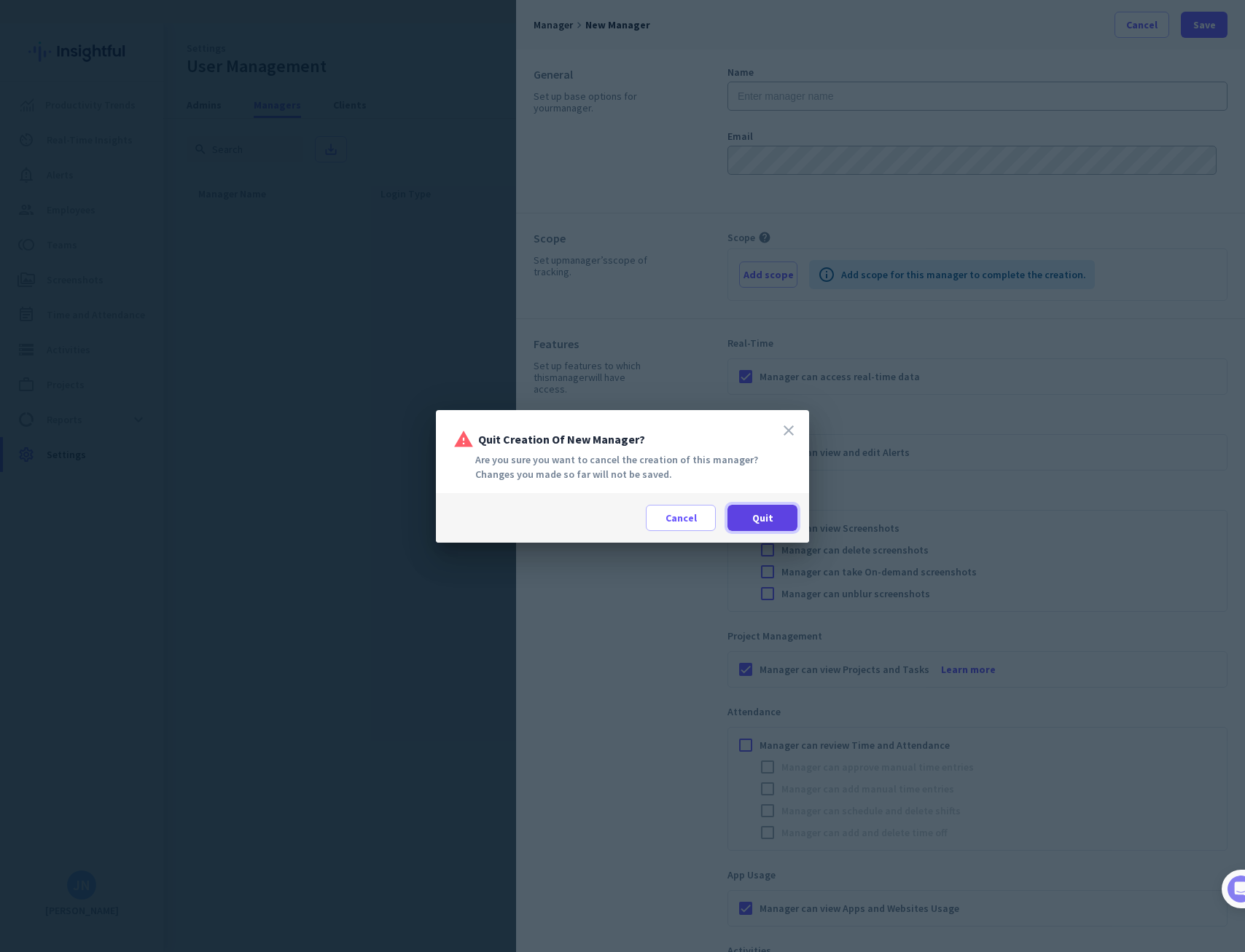
click at [784, 514] on span at bounding box center [762, 518] width 70 height 35
